Goal: Task Accomplishment & Management: Use online tool/utility

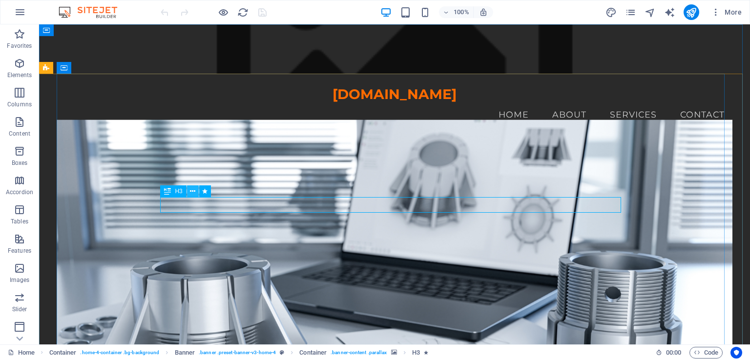
click at [193, 190] on icon at bounding box center [192, 191] width 5 height 10
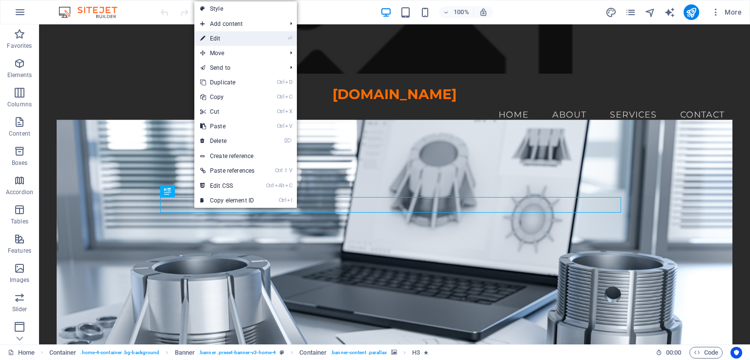
click at [259, 39] on link "⏎ Edit" at bounding box center [227, 38] width 66 height 15
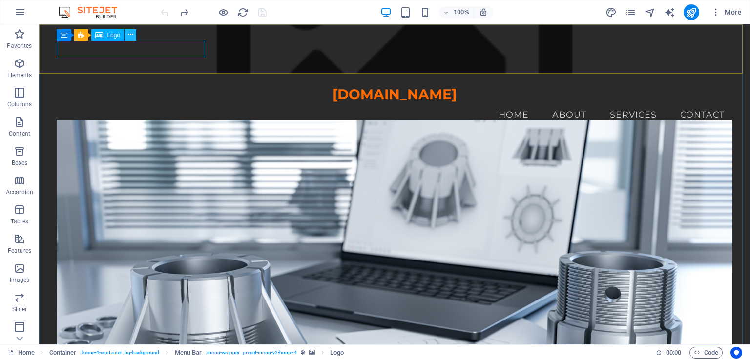
click at [134, 34] on button at bounding box center [130, 35] width 12 height 12
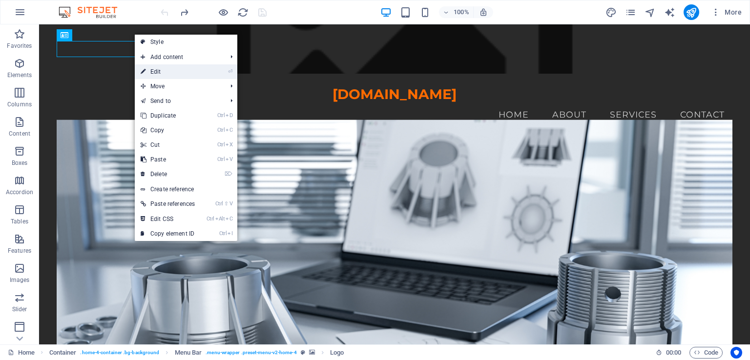
click at [170, 73] on link "⏎ Edit" at bounding box center [168, 71] width 66 height 15
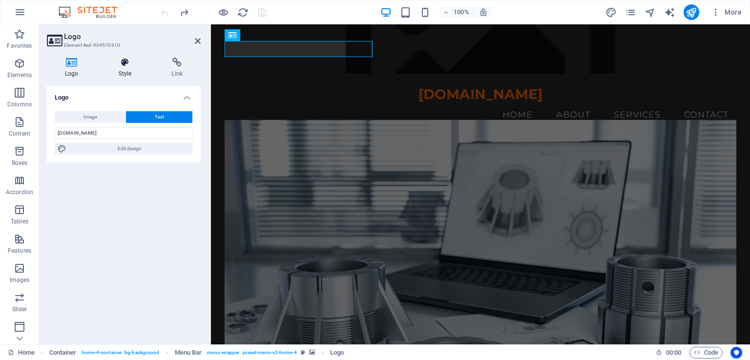
click at [126, 68] on h4 "Style" at bounding box center [127, 68] width 53 height 20
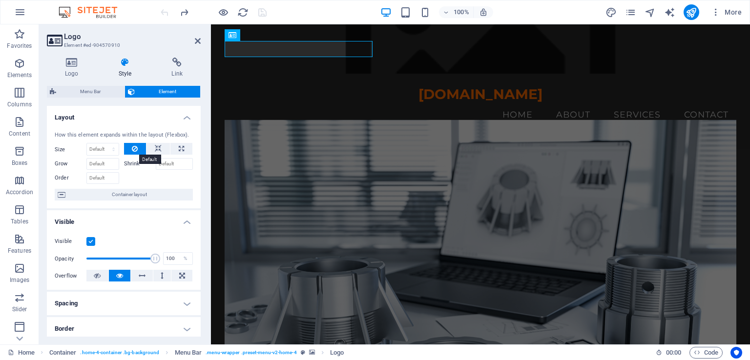
drag, startPoint x: 135, startPoint y: 145, endPoint x: 141, endPoint y: 118, distance: 28.0
click at [141, 118] on h4 "Layout" at bounding box center [124, 115] width 154 height 18
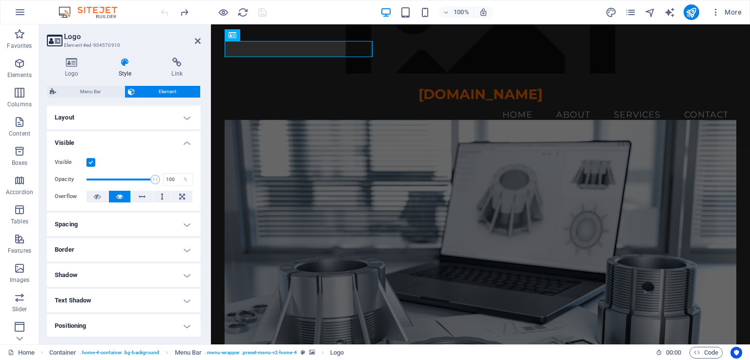
click at [141, 118] on h4 "Layout" at bounding box center [124, 117] width 154 height 23
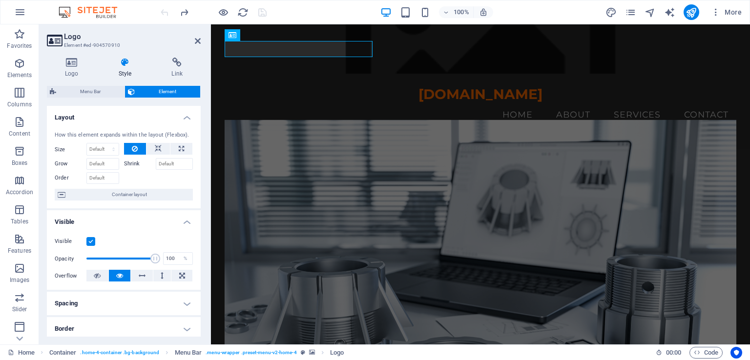
click at [141, 118] on h4 "Layout" at bounding box center [124, 115] width 154 height 18
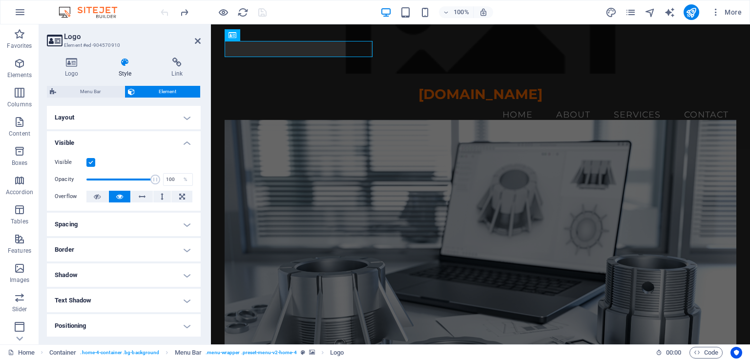
drag, startPoint x: 199, startPoint y: 248, endPoint x: 4, endPoint y: 204, distance: 200.0
click at [182, 186] on div "Visible Opacity 100 % Overflow" at bounding box center [124, 180] width 154 height 62
click at [278, 86] on div "[DOMAIN_NAME]" at bounding box center [480, 94] width 512 height 17
click at [71, 70] on h4 "Logo" at bounding box center [74, 68] width 54 height 20
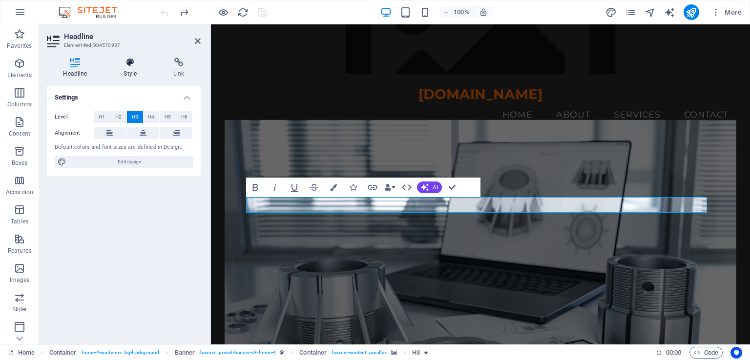
click at [129, 73] on h4 "Style" at bounding box center [132, 68] width 50 height 20
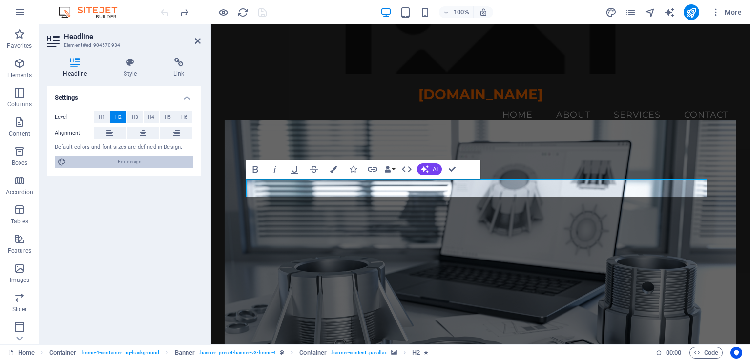
click at [165, 164] on span "Edit design" at bounding box center [129, 162] width 121 height 12
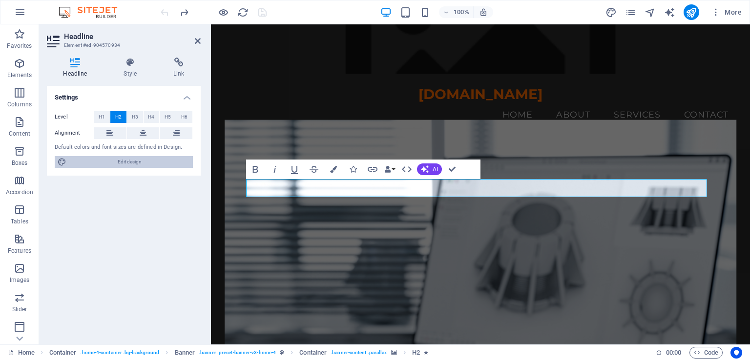
select select "px"
select select "200"
select select "px"
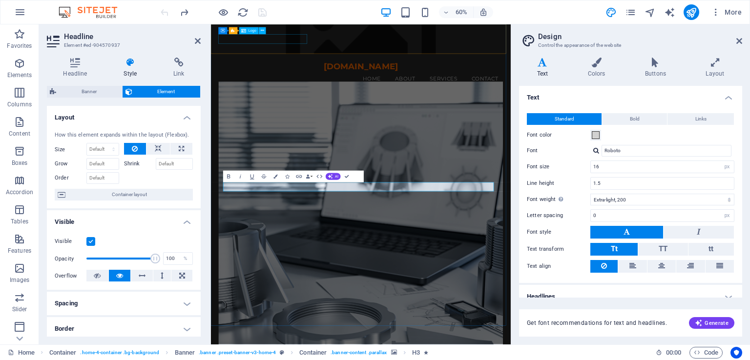
click at [304, 86] on div "[DOMAIN_NAME]" at bounding box center [461, 94] width 474 height 17
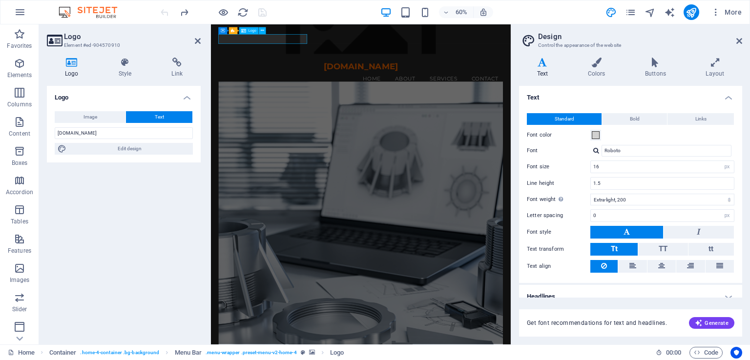
click at [304, 86] on div "[DOMAIN_NAME]" at bounding box center [461, 94] width 474 height 17
click at [347, 86] on div "[DOMAIN_NAME]" at bounding box center [461, 94] width 474 height 17
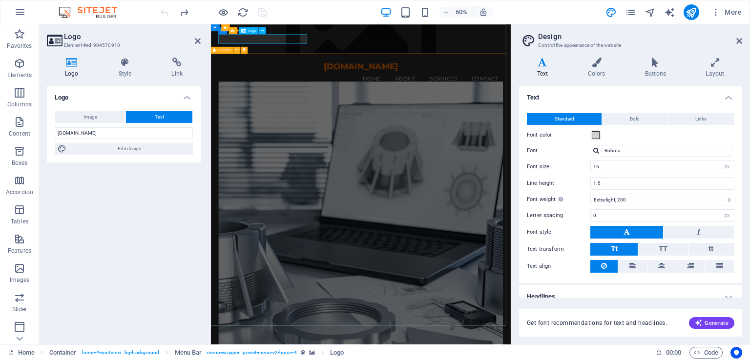
click at [347, 86] on div "[DOMAIN_NAME]" at bounding box center [461, 94] width 474 height 17
